Goal: Transaction & Acquisition: Purchase product/service

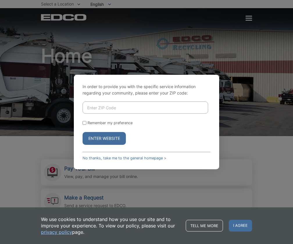
click at [146, 103] on input "Enter ZIP Code" at bounding box center [146, 108] width 126 height 12
type input "91962"
click at [84, 122] on input "Remember my preference" at bounding box center [85, 123] width 4 height 4
checkbox input "true"
click at [93, 140] on button "Enter Website" at bounding box center [104, 138] width 43 height 13
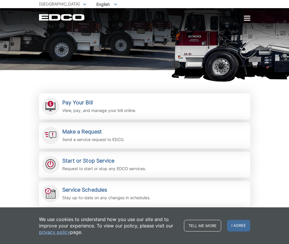
scroll to position [69, 0]
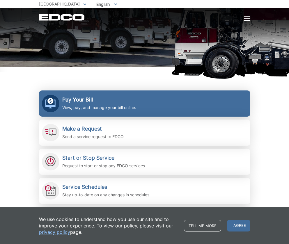
click at [69, 100] on h2 "Pay Your Bill" at bounding box center [99, 100] width 74 height 6
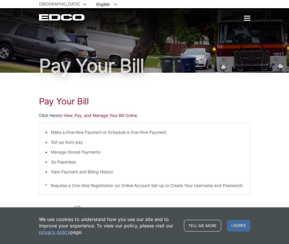
click at [44, 113] on link "Click Here" at bounding box center [48, 115] width 19 height 6
